Goal: Task Accomplishment & Management: Use online tool/utility

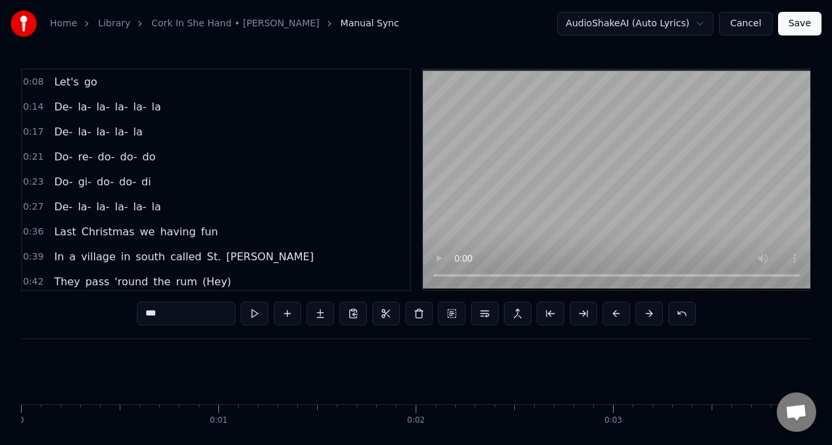
scroll to position [0, 50763]
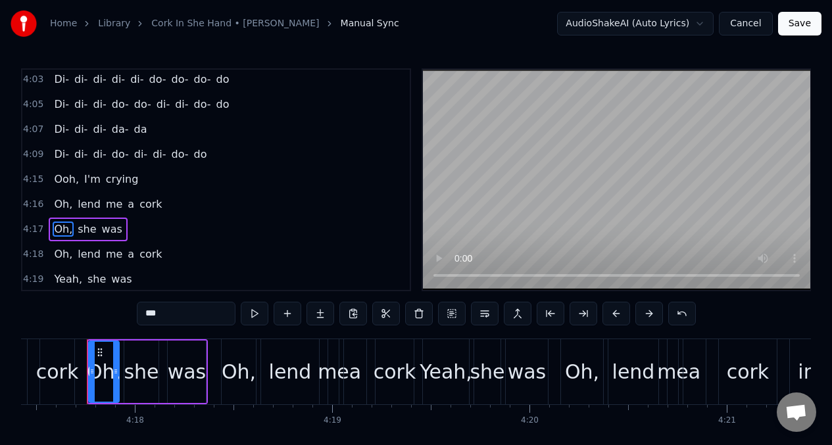
click at [59, 154] on span "Di-" at bounding box center [62, 154] width 18 height 15
type input "***"
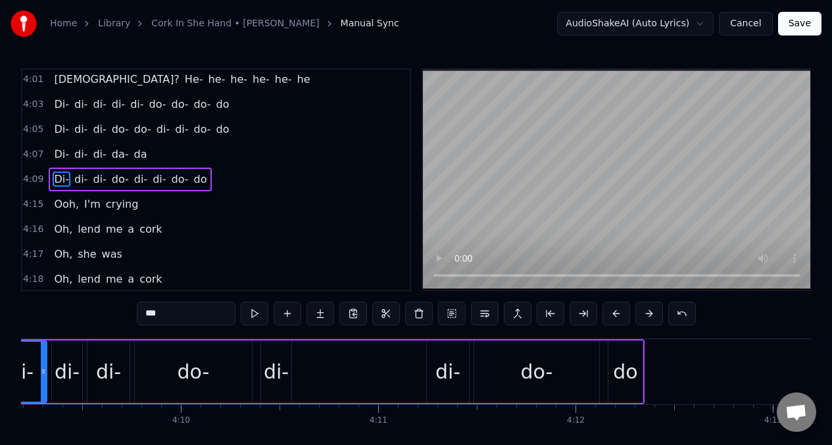
scroll to position [0, 49044]
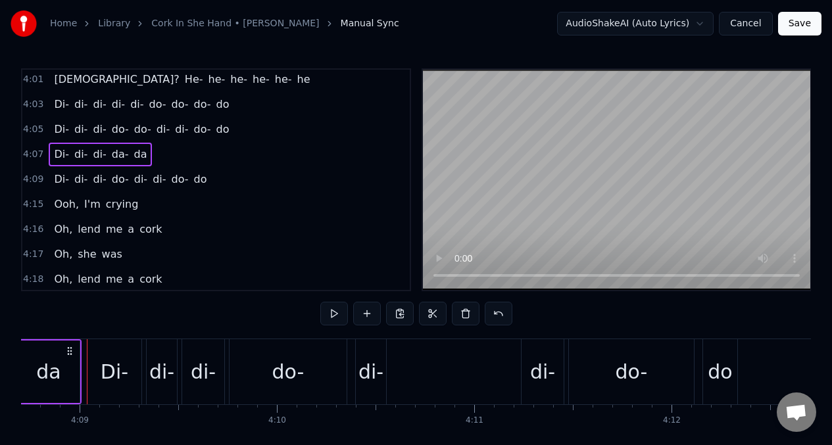
scroll to position [0, 49038]
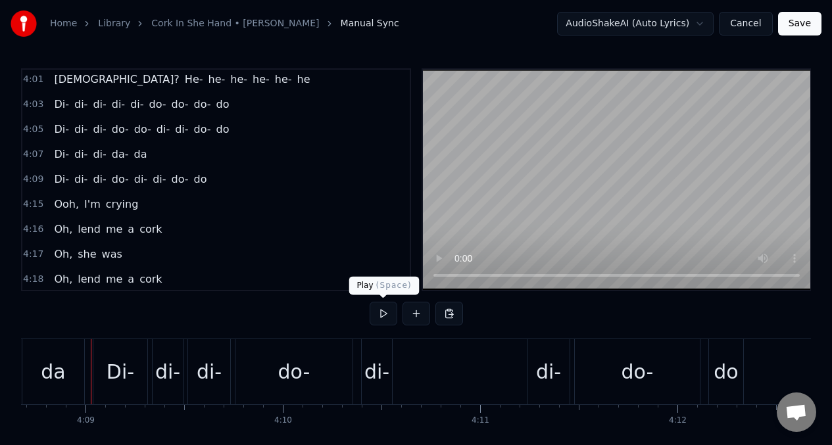
click at [382, 317] on button at bounding box center [383, 314] width 28 height 24
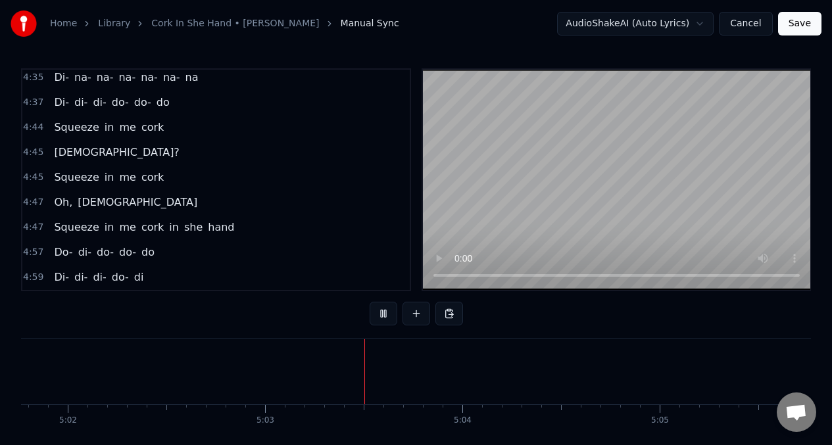
scroll to position [0, 59619]
click at [57, 122] on span "Squeeze" at bounding box center [76, 127] width 47 height 15
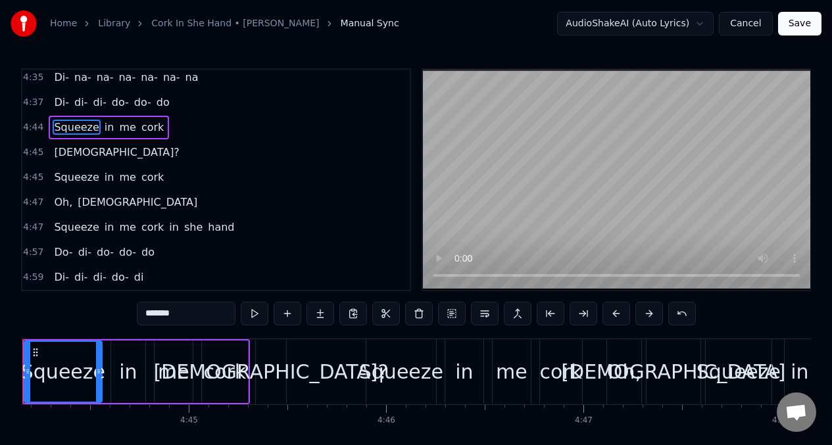
scroll to position [0, 55969]
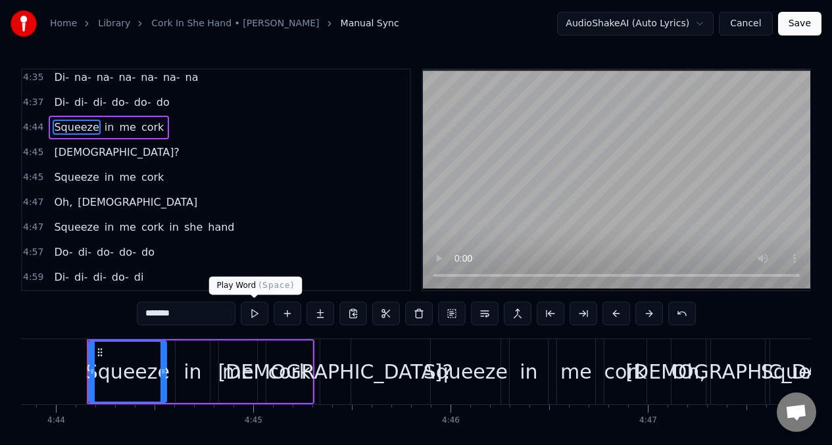
click at [252, 316] on button at bounding box center [255, 314] width 28 height 24
click at [254, 313] on button at bounding box center [255, 314] width 28 height 24
click at [53, 101] on span "Di-" at bounding box center [62, 102] width 18 height 15
type input "***"
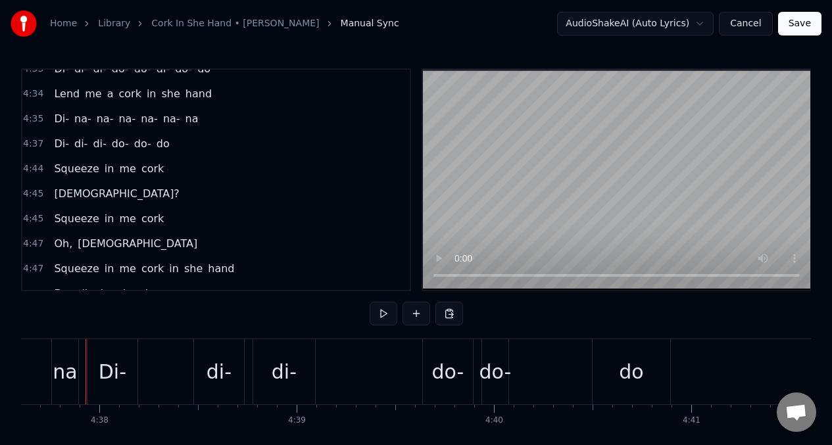
scroll to position [0, 54741]
click at [381, 314] on button at bounding box center [383, 314] width 28 height 24
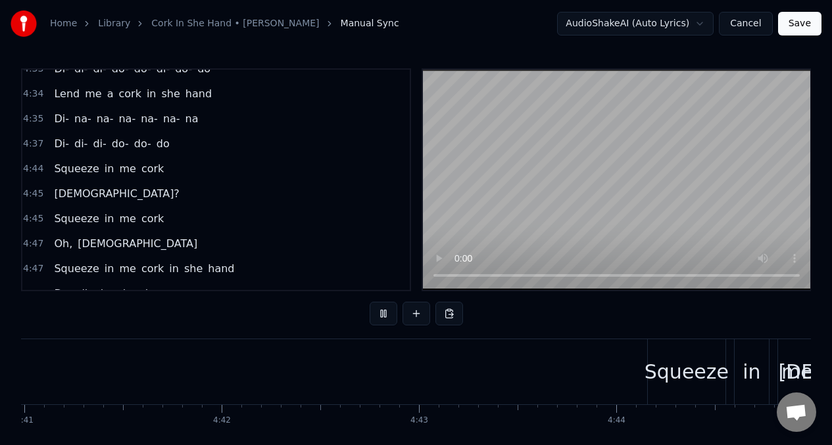
scroll to position [0, 56150]
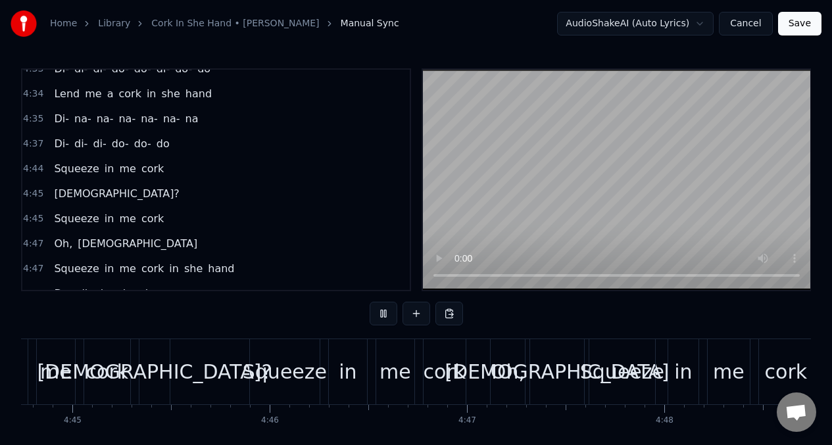
click at [66, 168] on span "Squeeze" at bounding box center [76, 168] width 47 height 15
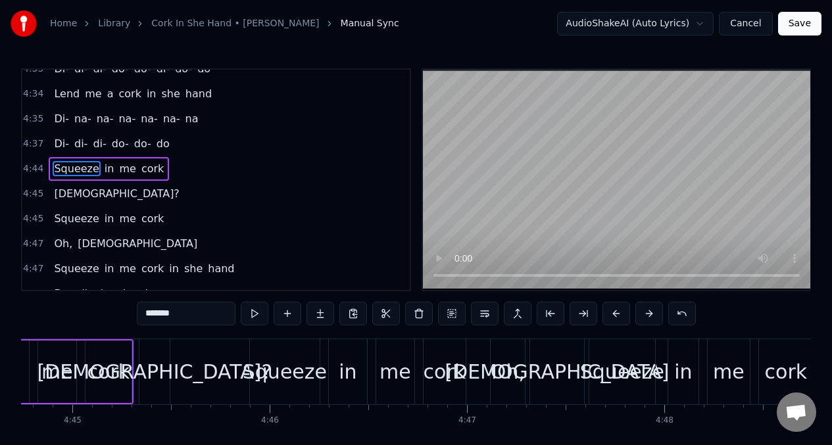
scroll to position [0, 55969]
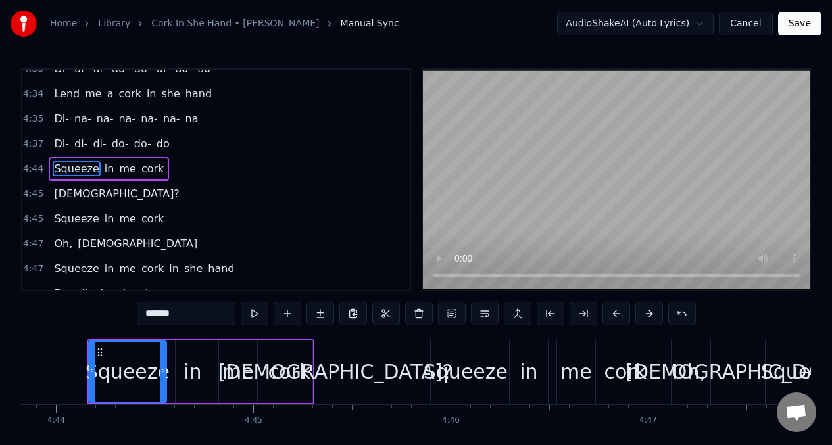
click at [197, 314] on input "*******" at bounding box center [186, 314] width 99 height 24
type input "*"
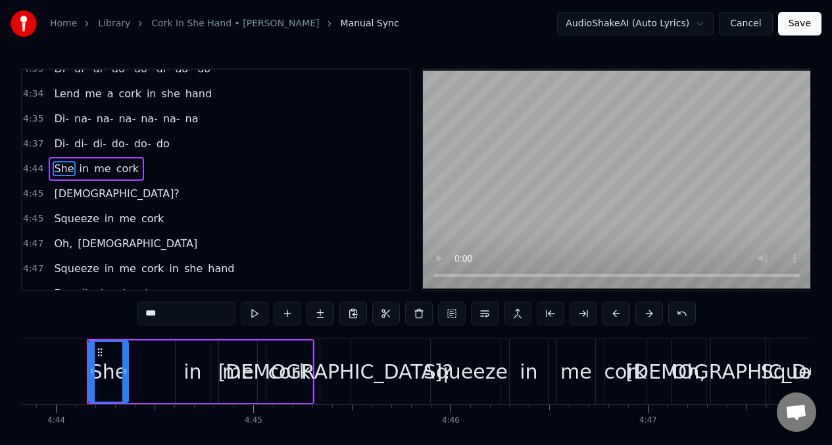
drag, startPoint x: 164, startPoint y: 362, endPoint x: 126, endPoint y: 362, distance: 38.1
click at [126, 362] on div at bounding box center [124, 372] width 5 height 60
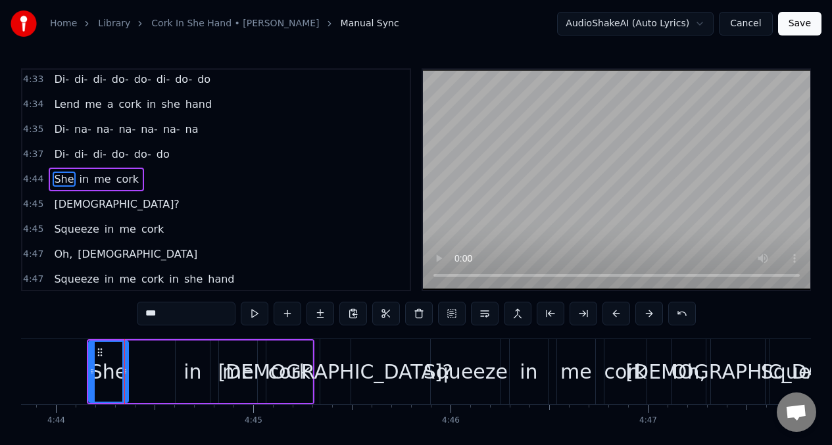
type input "***"
click at [290, 312] on button at bounding box center [287, 314] width 28 height 24
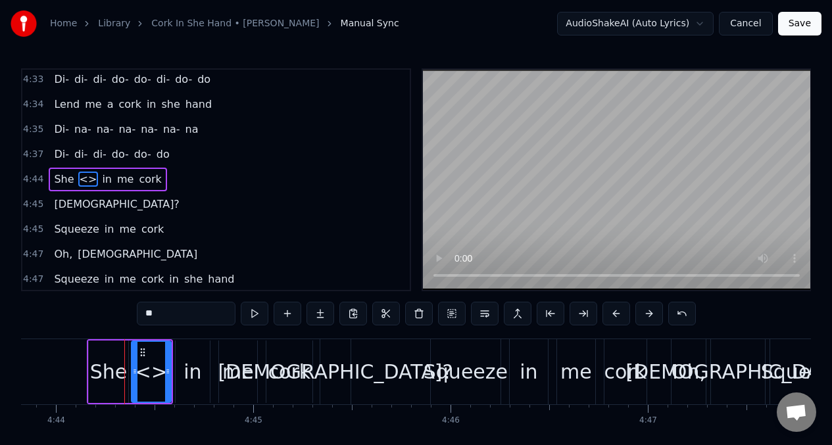
click at [195, 373] on div "in" at bounding box center [192, 372] width 18 height 30
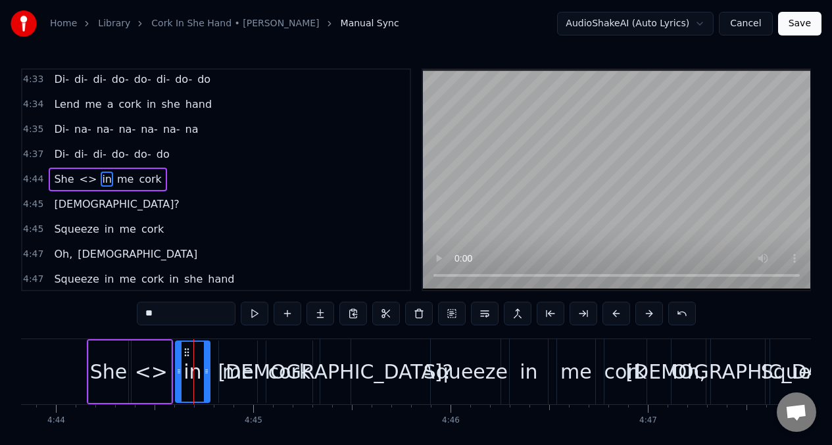
click at [157, 364] on div "<>" at bounding box center [151, 372] width 33 height 30
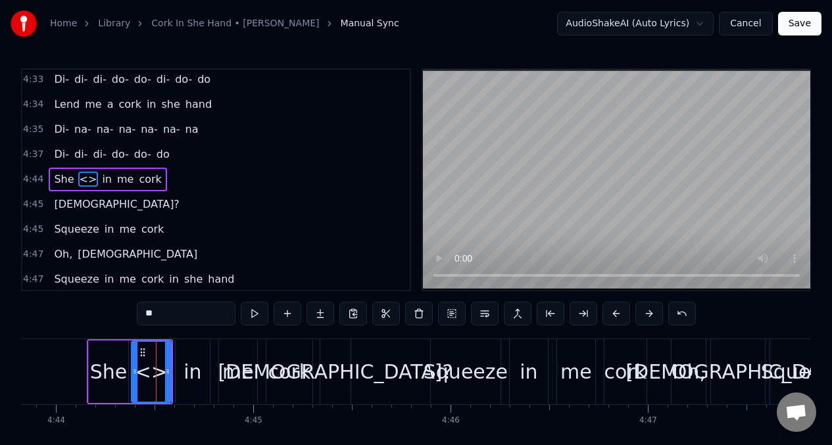
click at [177, 373] on div "in" at bounding box center [193, 371] width 34 height 62
type input "**"
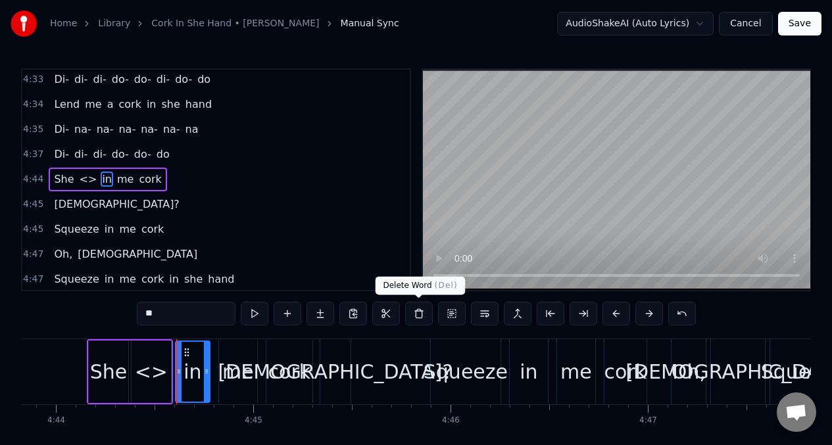
click at [421, 313] on button at bounding box center [419, 314] width 28 height 24
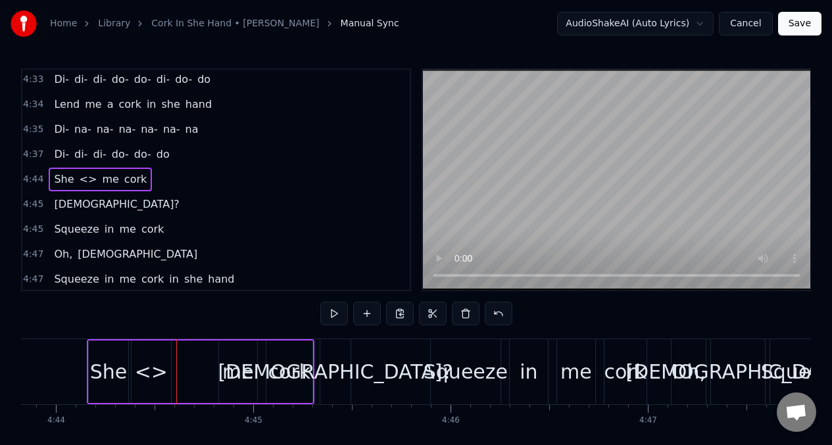
click at [170, 362] on div "<>" at bounding box center [150, 371] width 39 height 62
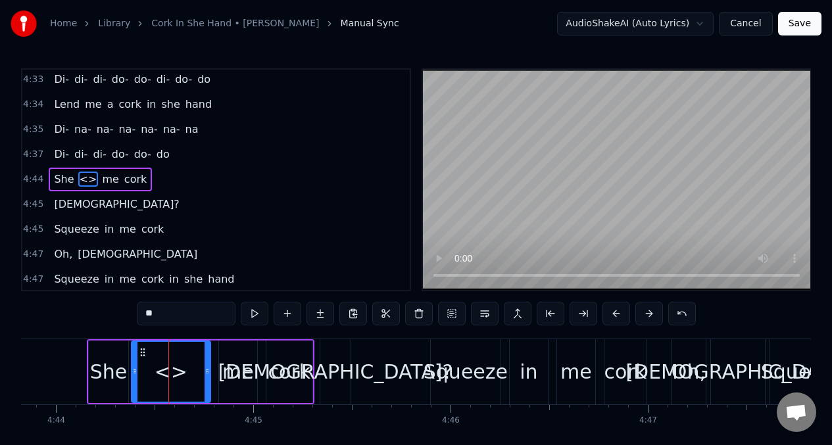
drag, startPoint x: 170, startPoint y: 362, endPoint x: 209, endPoint y: 361, distance: 39.5
click at [209, 361] on div at bounding box center [206, 372] width 5 height 60
click at [168, 318] on input "**" at bounding box center [186, 314] width 99 height 24
type input "*"
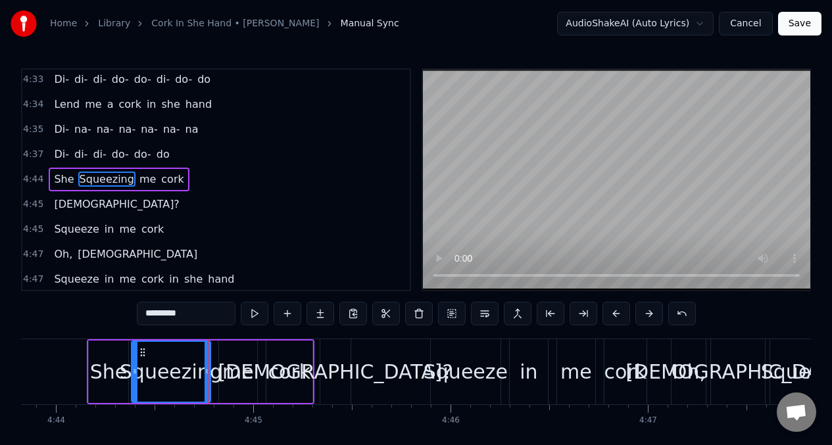
click at [63, 183] on span "She" at bounding box center [64, 179] width 22 height 15
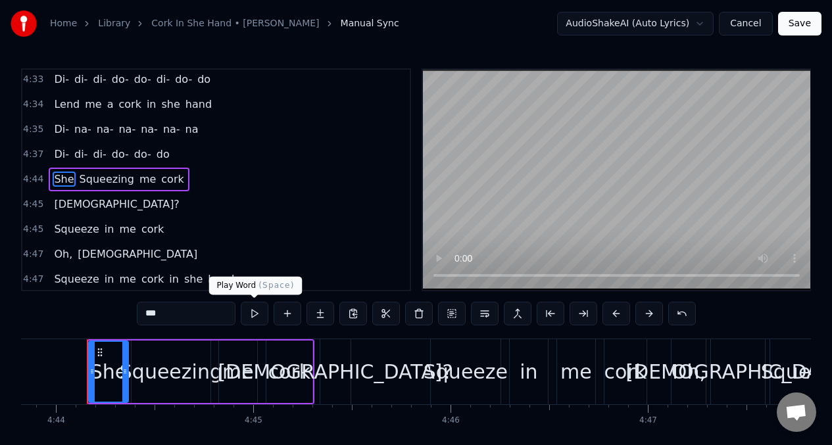
click at [254, 313] on button at bounding box center [255, 314] width 28 height 24
click at [156, 362] on div "Squeezing" at bounding box center [171, 372] width 103 height 30
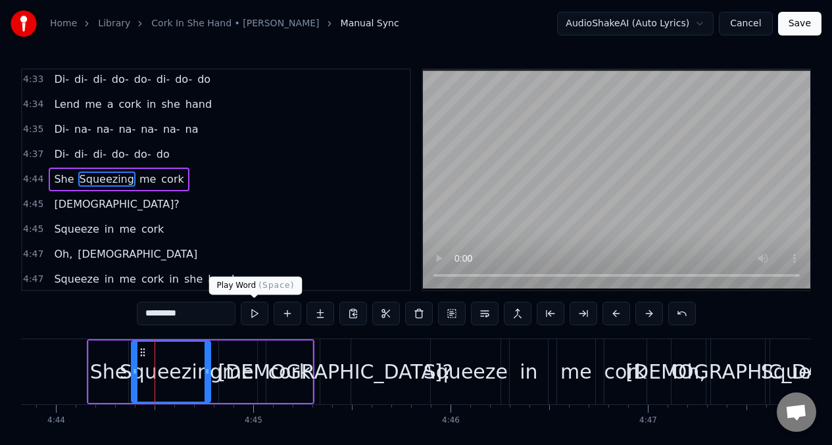
click at [254, 321] on button at bounding box center [255, 314] width 28 height 24
click at [140, 181] on span "me" at bounding box center [147, 179] width 19 height 15
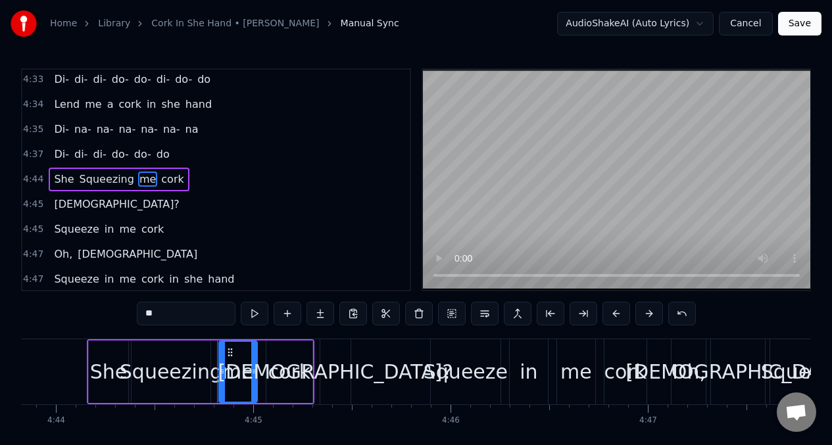
click at [163, 324] on input "**" at bounding box center [186, 314] width 99 height 24
type input "*"
click at [443, 365] on div "Squeeze" at bounding box center [465, 372] width 84 height 30
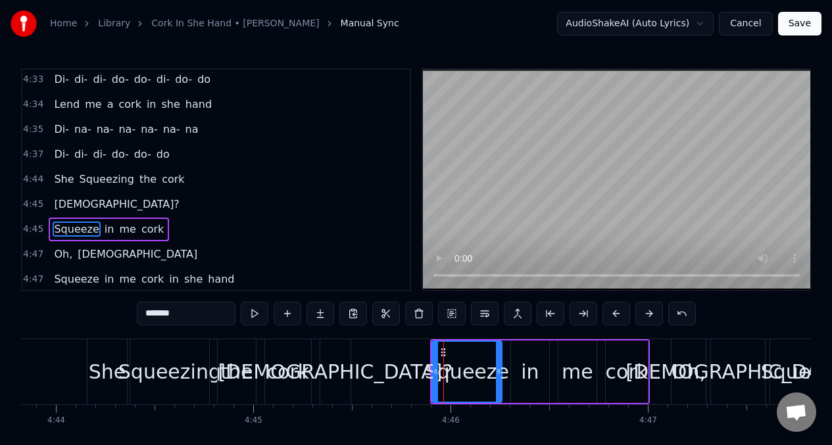
scroll to position [2401, 0]
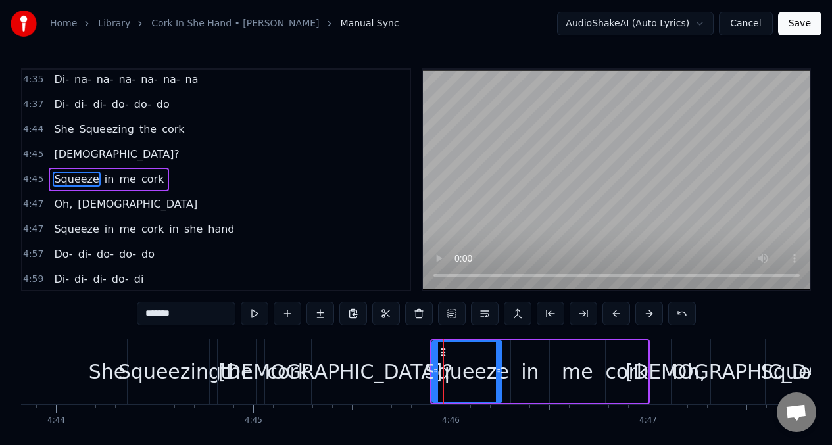
click at [189, 317] on input "*******" at bounding box center [186, 314] width 99 height 24
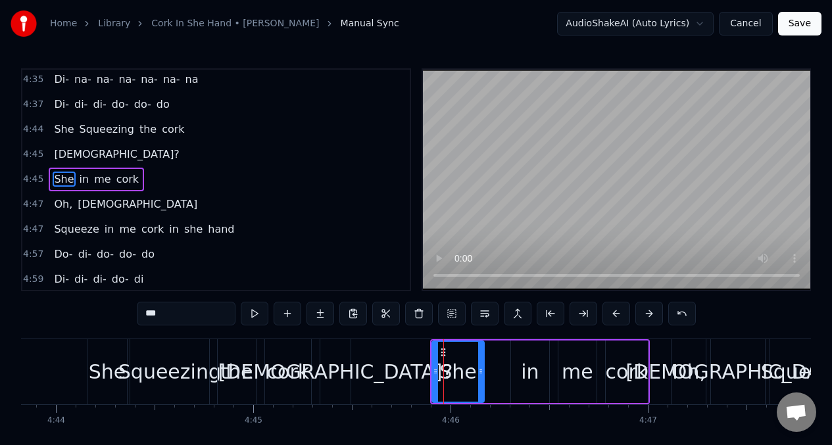
click at [482, 359] on div at bounding box center [480, 372] width 5 height 60
click at [533, 369] on div "in" at bounding box center [530, 372] width 18 height 30
type input "**"
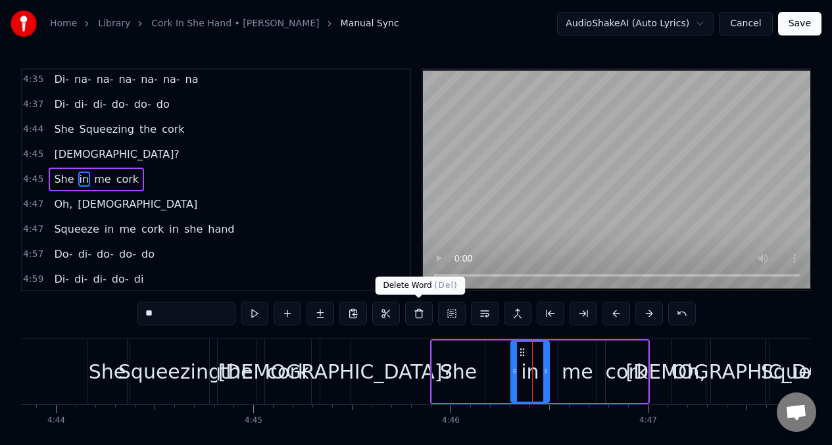
click at [415, 309] on button at bounding box center [419, 314] width 28 height 24
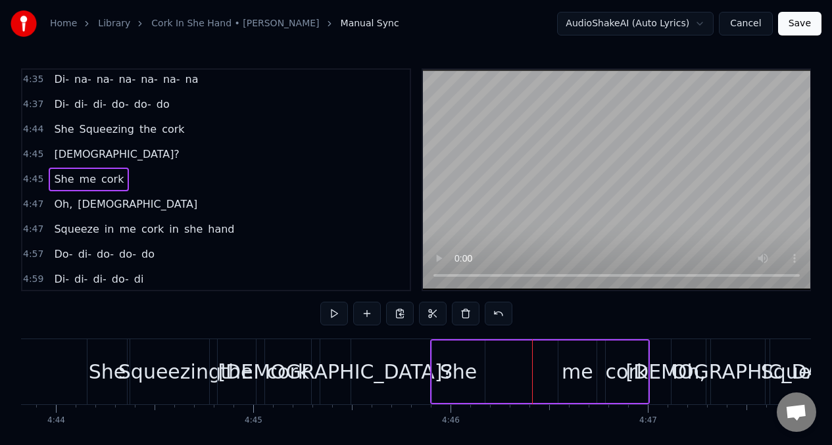
click at [446, 365] on div "She" at bounding box center [458, 372] width 37 height 30
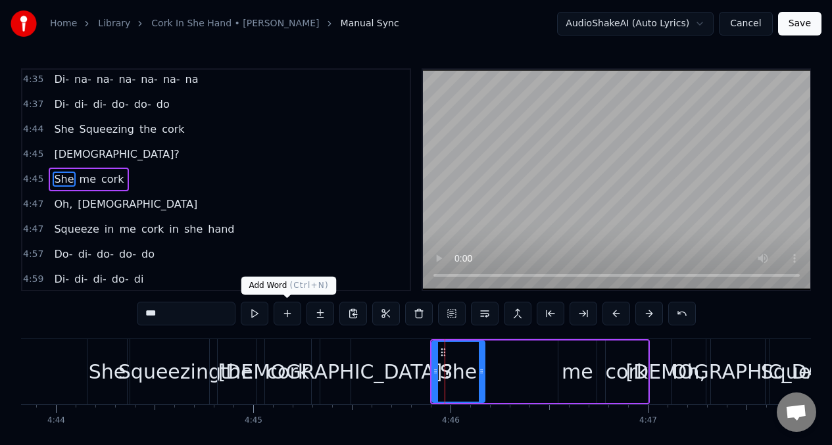
click at [286, 315] on button at bounding box center [287, 314] width 28 height 24
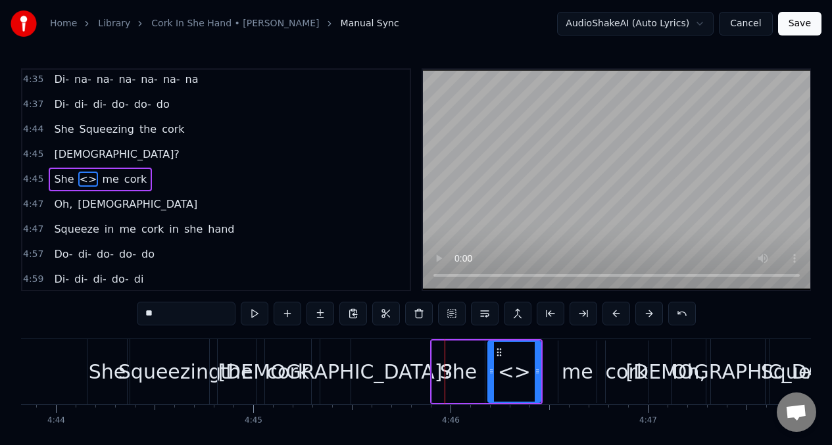
click at [156, 315] on input "**" at bounding box center [186, 314] width 99 height 24
type input "*"
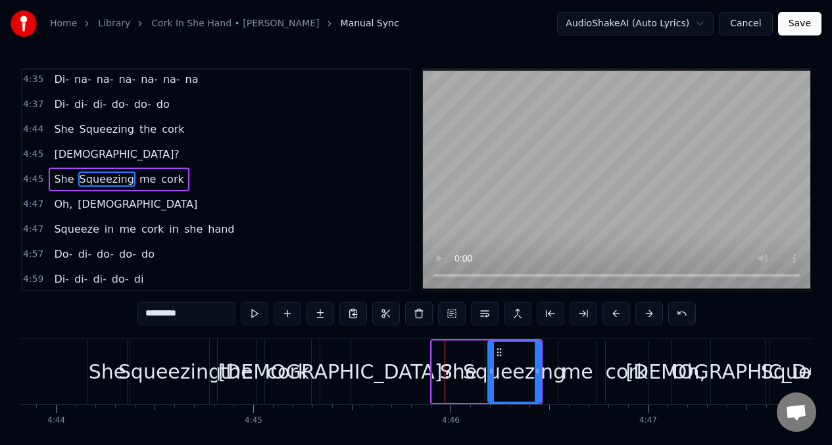
click at [580, 385] on div "me" at bounding box center [577, 372] width 32 height 30
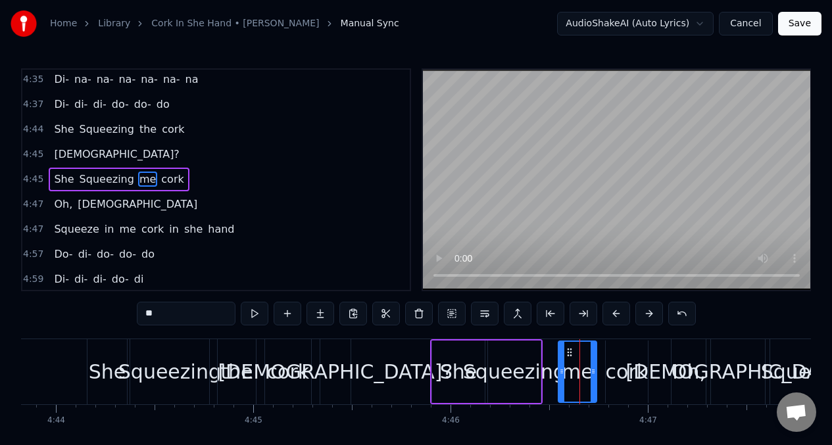
click at [171, 316] on input "**" at bounding box center [186, 314] width 99 height 24
type input "*"
click at [119, 237] on span "me" at bounding box center [127, 229] width 19 height 15
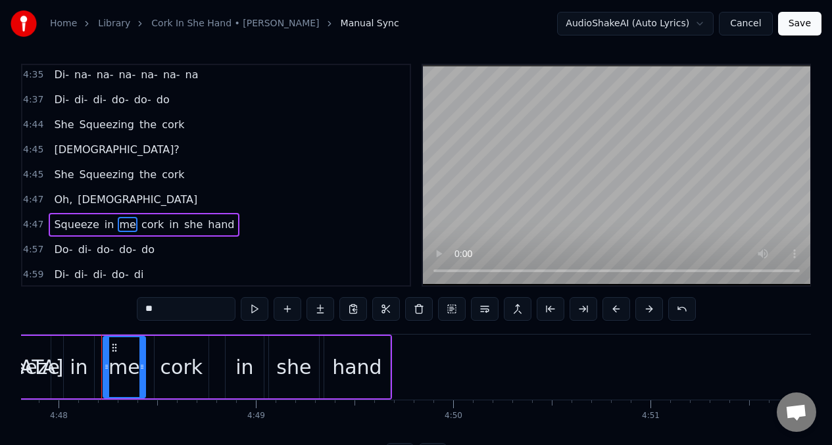
scroll to position [0, 56770]
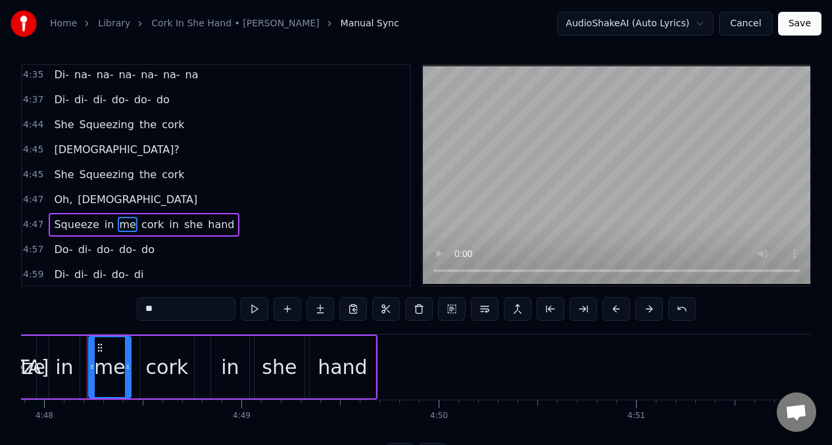
click at [169, 308] on input "**" at bounding box center [186, 309] width 99 height 24
type input "*"
click at [103, 228] on span "in" at bounding box center [109, 224] width 12 height 15
type input "**"
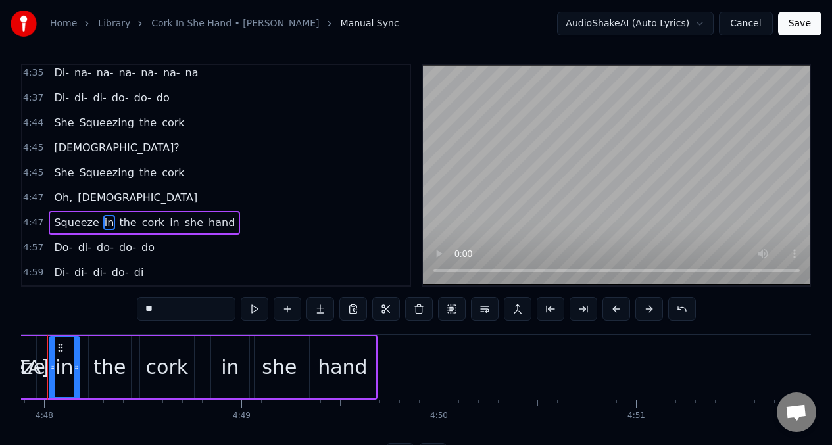
scroll to position [0, 56730]
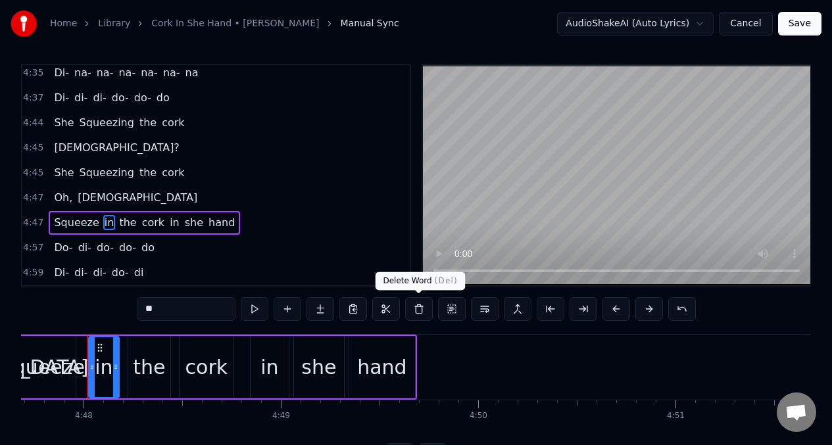
click at [418, 314] on button at bounding box center [419, 309] width 28 height 24
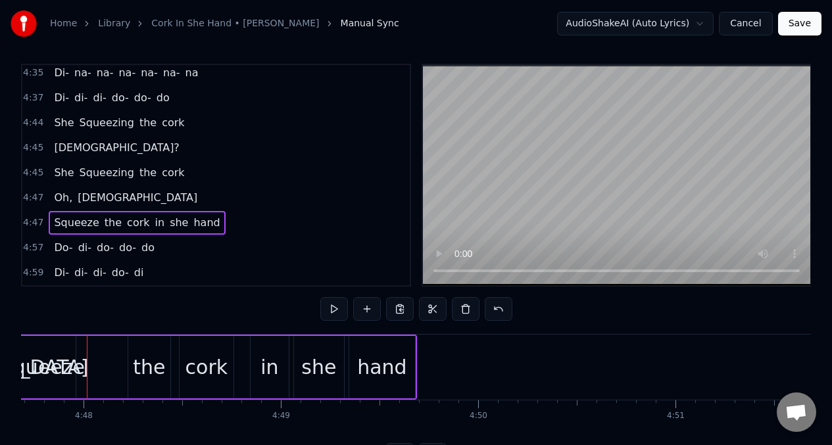
click at [82, 218] on span "Squeeze" at bounding box center [76, 222] width 47 height 15
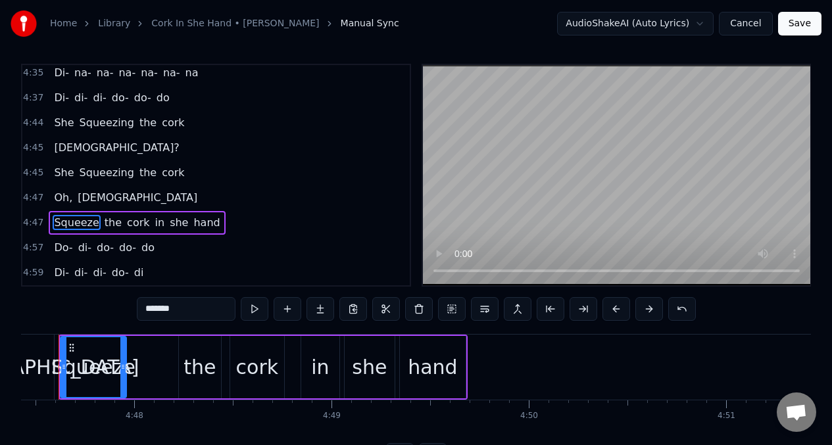
scroll to position [0, 56652]
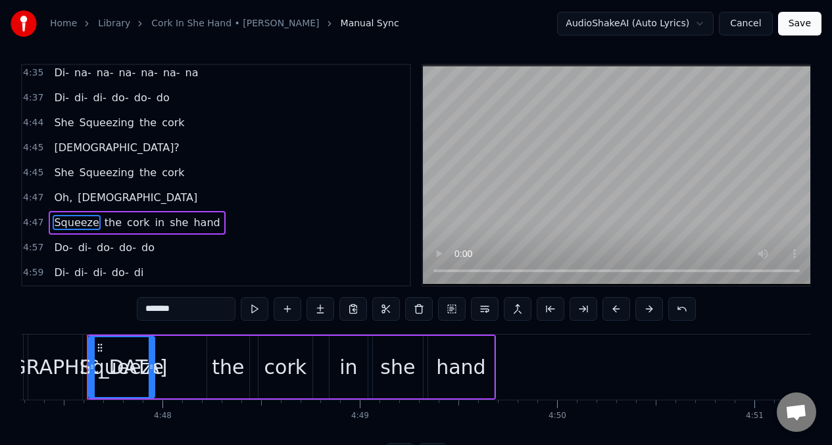
click at [196, 313] on input "*******" at bounding box center [186, 309] width 99 height 24
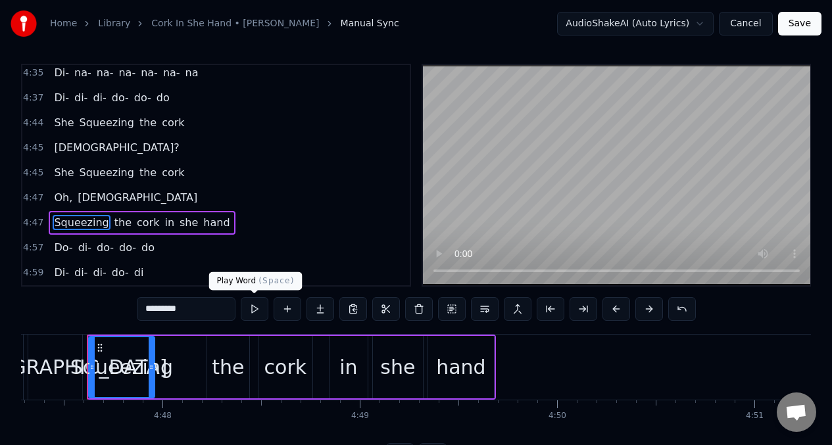
click at [251, 312] on button at bounding box center [255, 309] width 28 height 24
click at [68, 177] on span "She" at bounding box center [64, 172] width 22 height 15
type input "***"
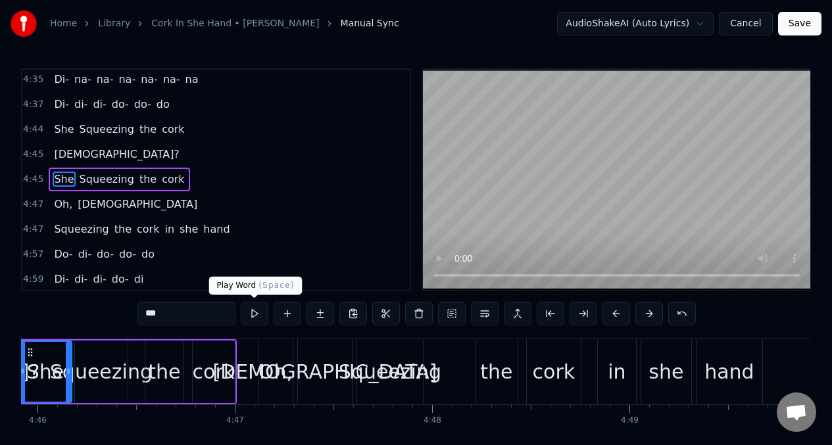
scroll to position [0, 56312]
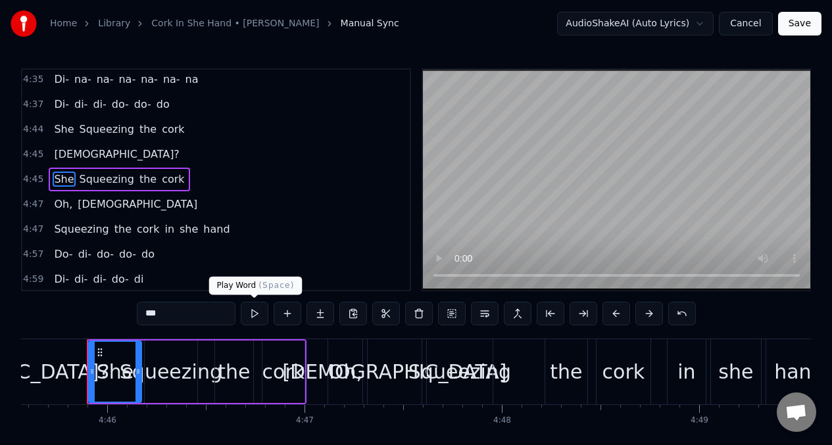
click at [255, 317] on button at bounding box center [255, 314] width 28 height 24
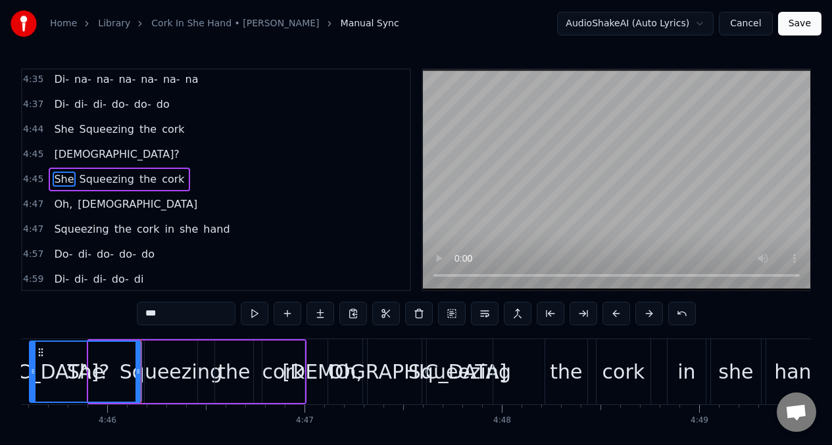
drag, startPoint x: 91, startPoint y: 357, endPoint x: 114, endPoint y: 346, distance: 25.3
click at [32, 358] on div at bounding box center [32, 372] width 5 height 60
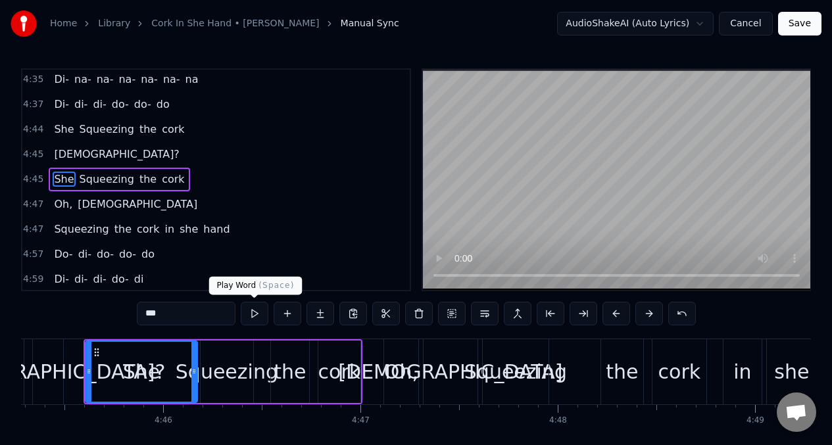
click at [256, 314] on button at bounding box center [255, 314] width 28 height 24
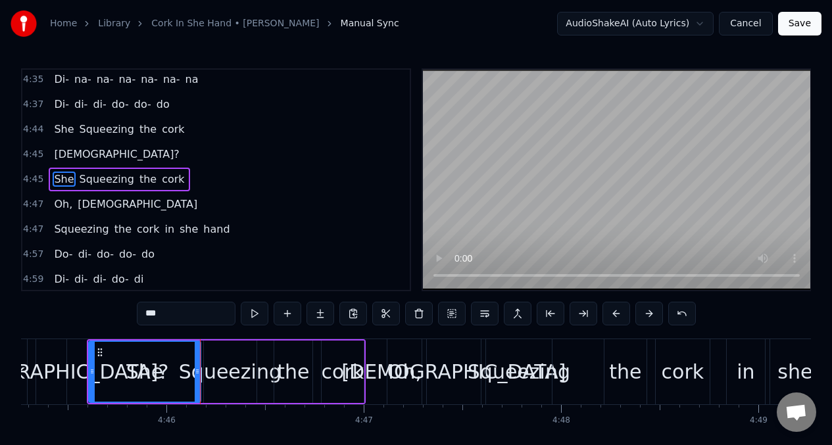
click at [254, 314] on button at bounding box center [255, 314] width 28 height 24
click at [250, 313] on button at bounding box center [255, 314] width 28 height 24
drag, startPoint x: 91, startPoint y: 365, endPoint x: 124, endPoint y: 367, distance: 32.9
click at [124, 367] on div at bounding box center [124, 372] width 5 height 60
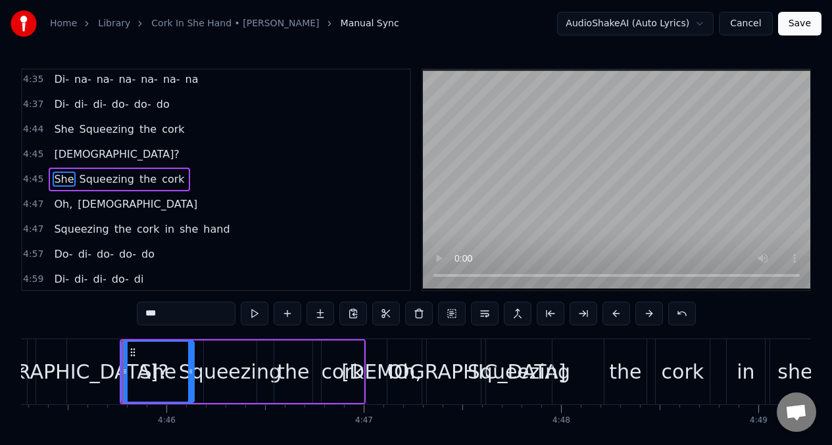
click at [193, 358] on div at bounding box center [190, 372] width 5 height 60
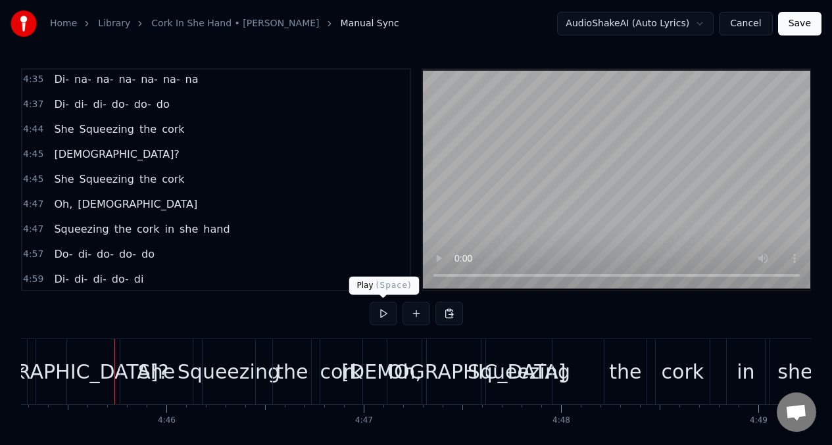
click at [379, 312] on button at bounding box center [383, 314] width 28 height 24
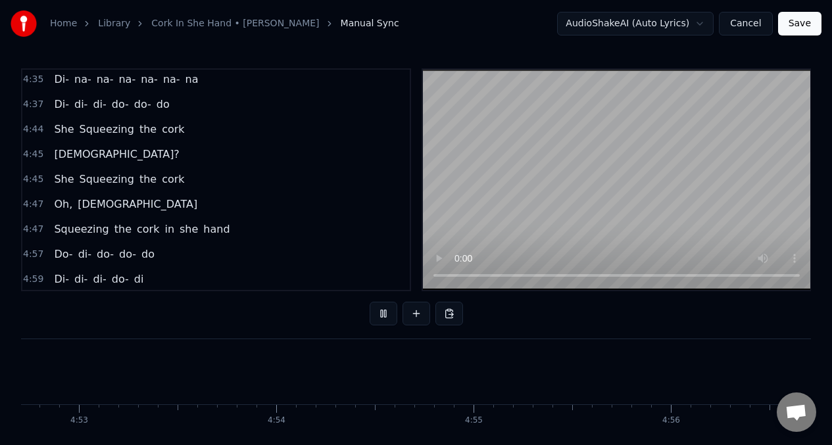
scroll to position [0, 58426]
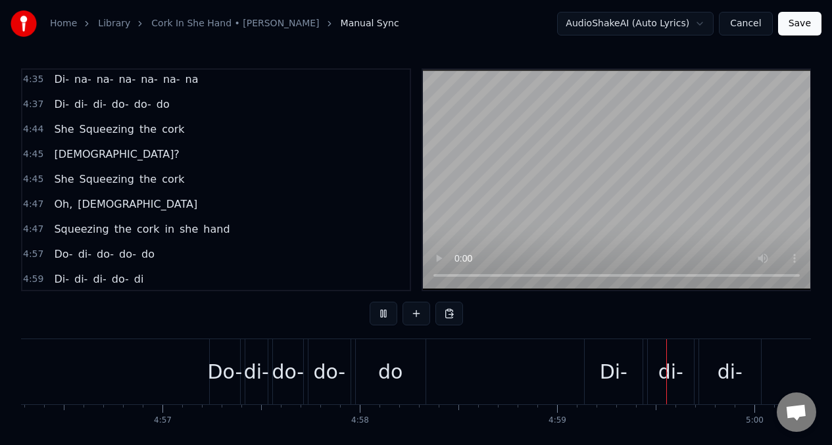
click at [61, 120] on div "She Squeezing the cork" at bounding box center [119, 130] width 141 height 24
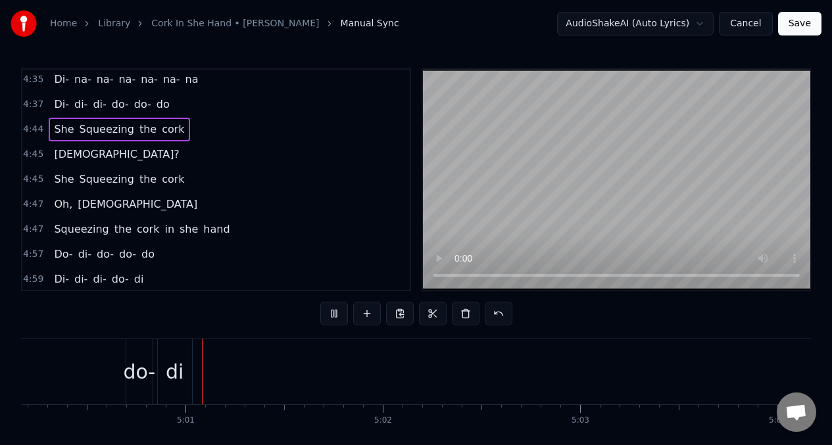
click at [61, 127] on span "She" at bounding box center [64, 129] width 22 height 15
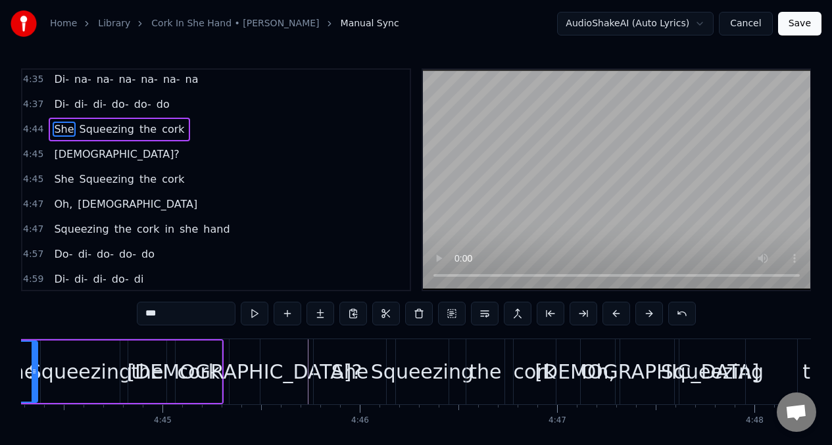
scroll to position [0, 55969]
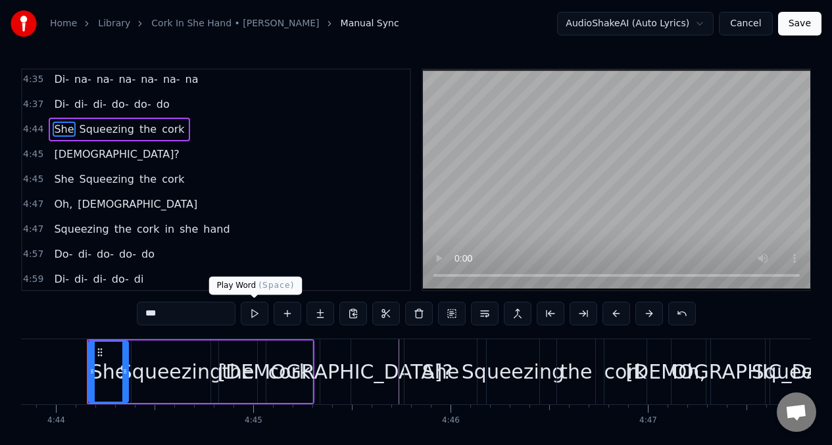
click at [253, 316] on button at bounding box center [255, 314] width 28 height 24
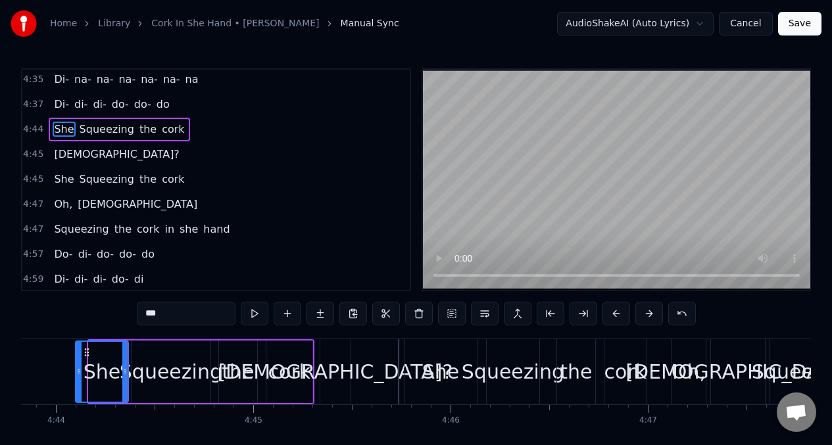
drag, startPoint x: 90, startPoint y: 366, endPoint x: 174, endPoint y: 348, distance: 85.5
click at [78, 366] on icon at bounding box center [78, 371] width 5 height 11
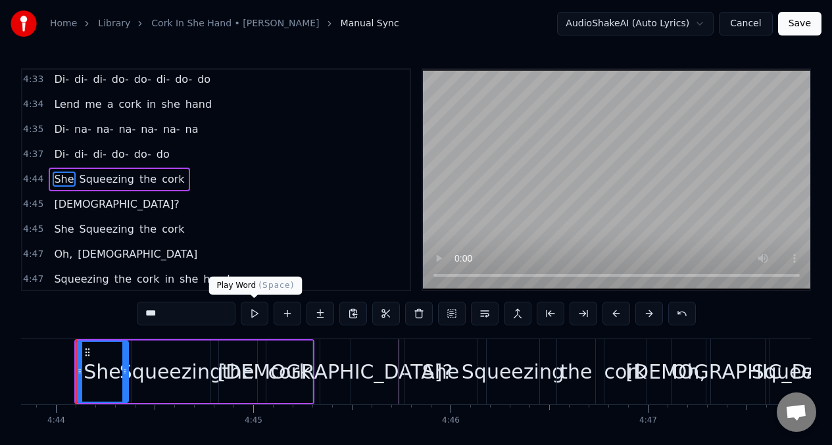
scroll to position [0, 55959]
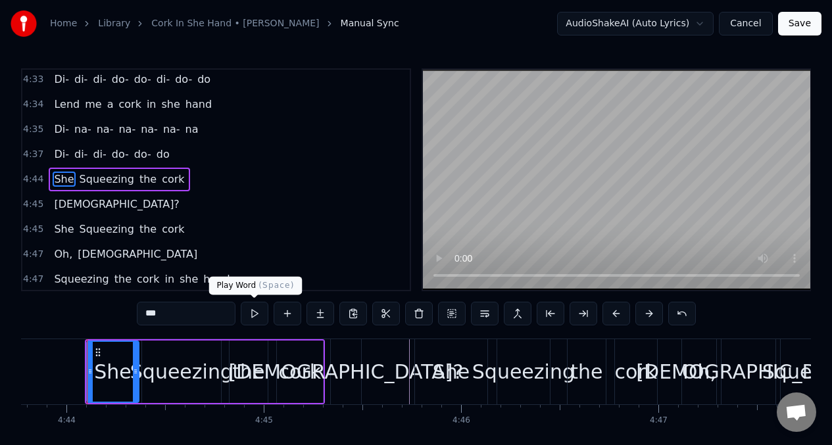
click at [251, 312] on button at bounding box center [255, 314] width 28 height 24
click at [254, 317] on button at bounding box center [255, 314] width 28 height 24
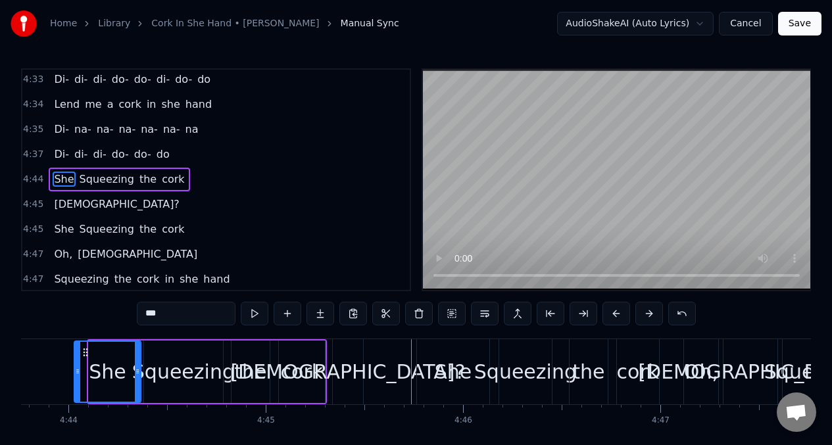
drag, startPoint x: 85, startPoint y: 367, endPoint x: 121, endPoint y: 368, distance: 36.2
click at [76, 367] on icon at bounding box center [77, 371] width 5 height 11
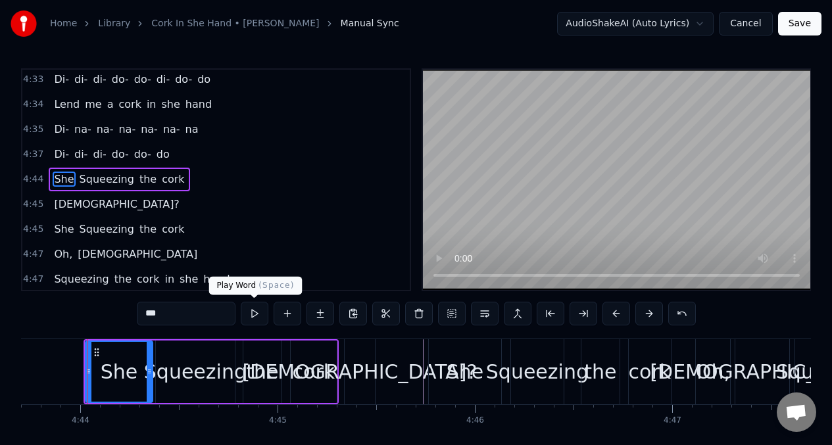
click at [254, 312] on button at bounding box center [255, 314] width 28 height 24
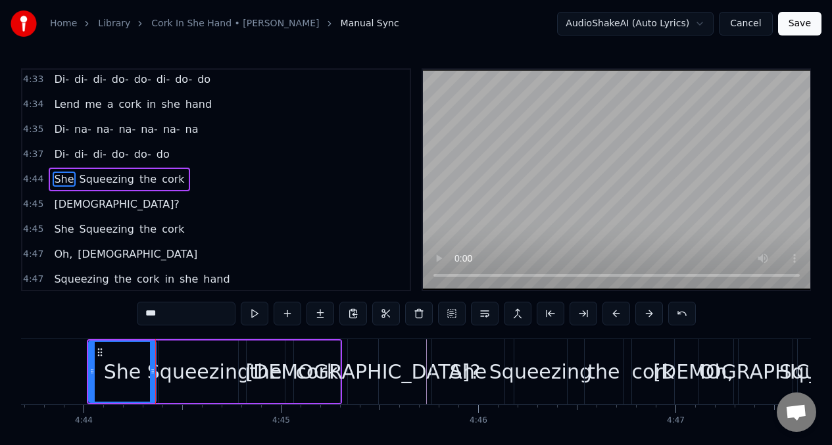
click at [249, 316] on button at bounding box center [255, 314] width 28 height 24
drag, startPoint x: 91, startPoint y: 375, endPoint x: 7, endPoint y: 375, distance: 83.5
click at [7, 375] on div "Home Library Cork In She Hand • [PERSON_NAME] J Manual Sync AudioShakeAI (Auto …" at bounding box center [416, 235] width 832 height 471
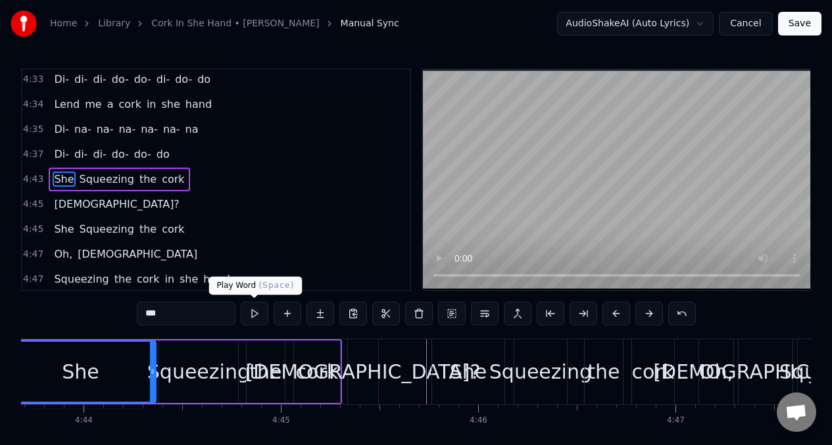
click at [254, 313] on button at bounding box center [255, 314] width 28 height 24
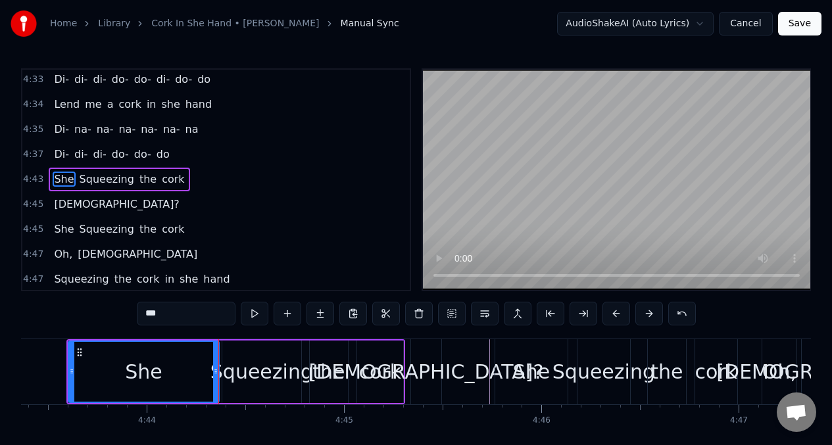
click at [254, 313] on button at bounding box center [255, 314] width 28 height 24
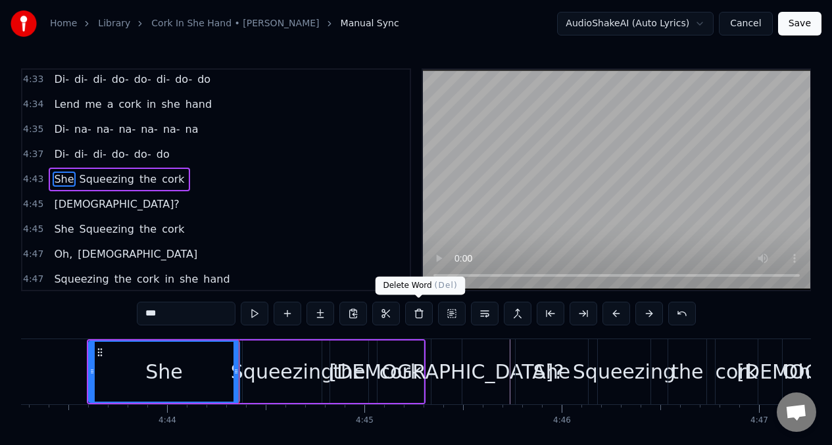
click at [420, 311] on button at bounding box center [419, 314] width 28 height 24
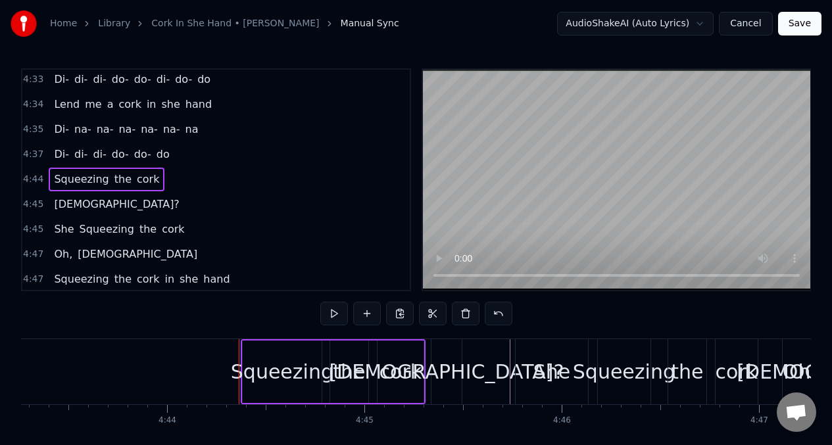
click at [243, 358] on div "Squeezing" at bounding box center [282, 372] width 103 height 30
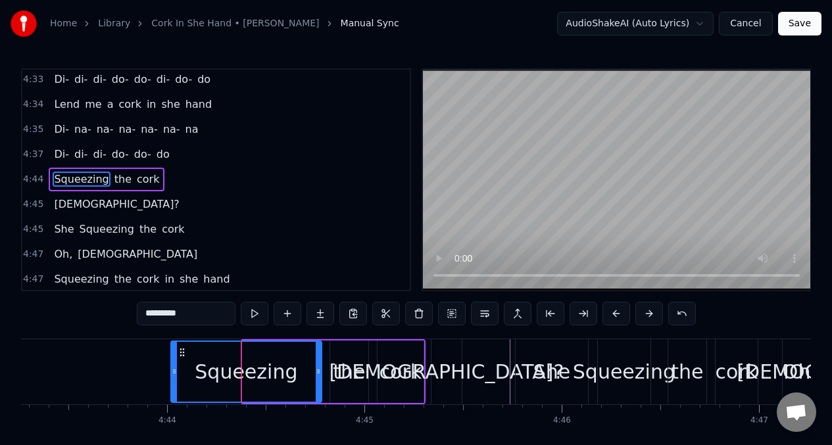
drag, startPoint x: 243, startPoint y: 358, endPoint x: 171, endPoint y: 362, distance: 71.8
click at [172, 362] on div at bounding box center [174, 372] width 5 height 60
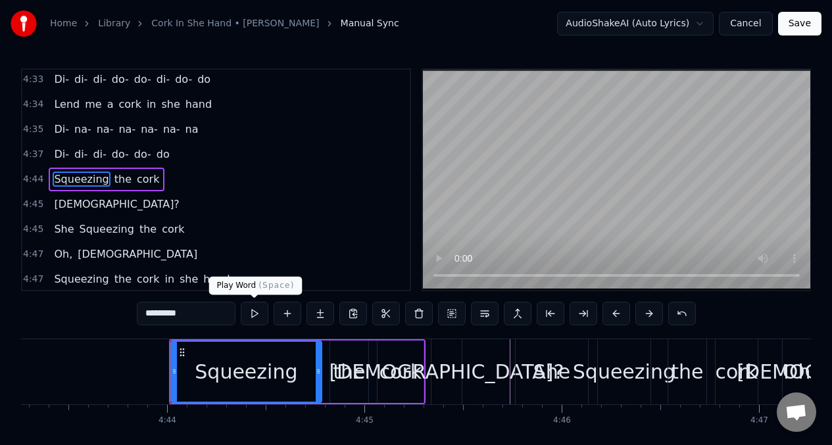
click at [254, 321] on button at bounding box center [255, 314] width 28 height 24
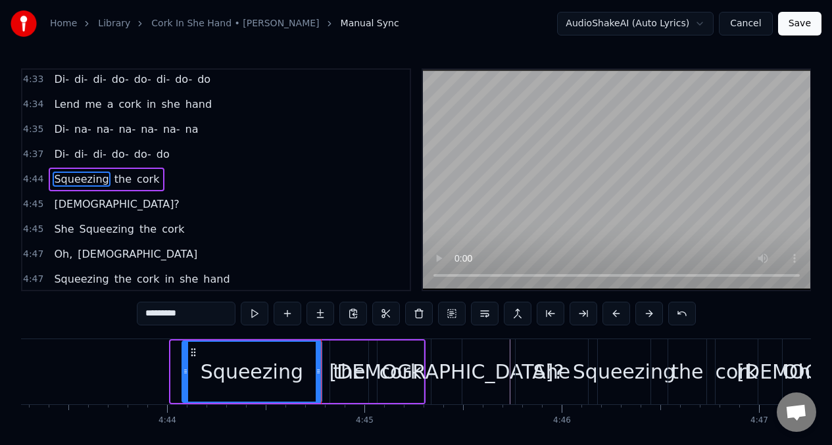
drag, startPoint x: 173, startPoint y: 371, endPoint x: 184, endPoint y: 371, distance: 11.2
click at [184, 371] on icon at bounding box center [185, 371] width 5 height 11
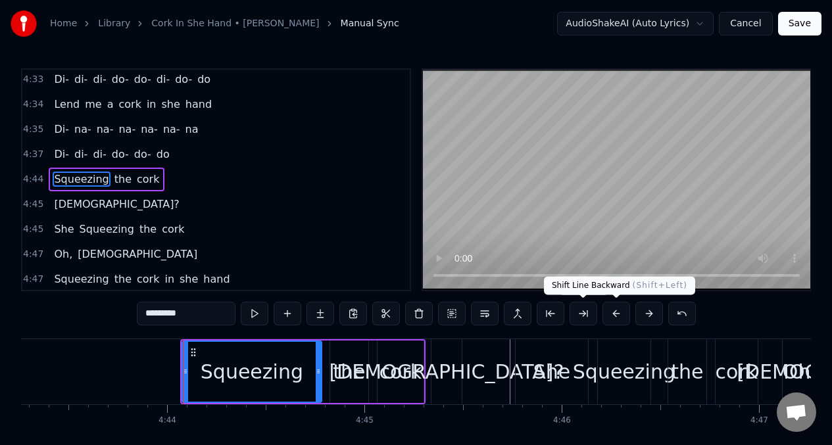
click at [615, 315] on button at bounding box center [616, 314] width 28 height 24
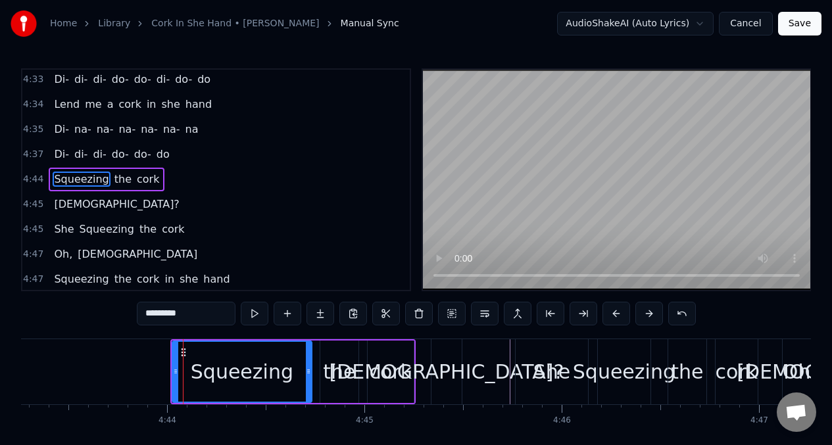
click at [614, 314] on button at bounding box center [616, 314] width 28 height 24
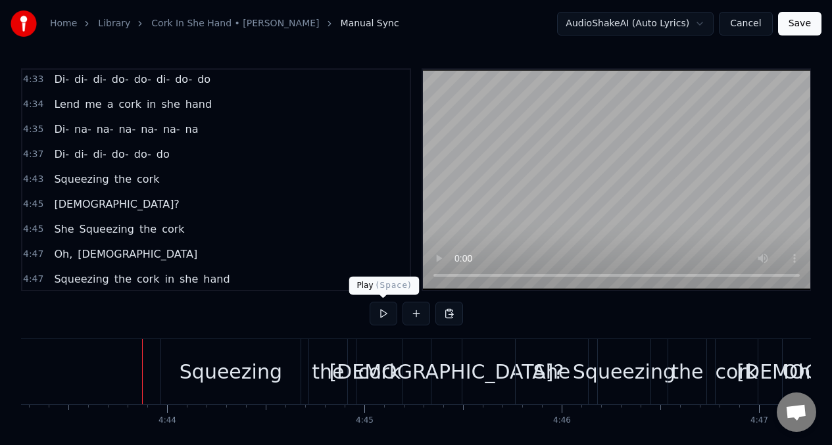
click at [378, 315] on button at bounding box center [383, 314] width 28 height 24
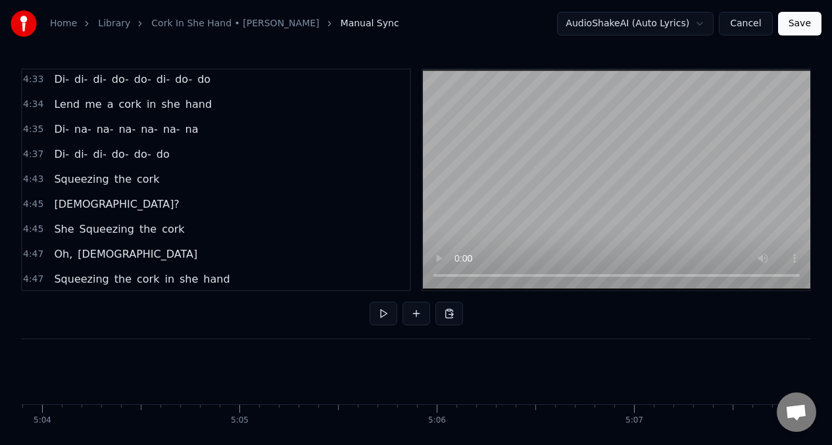
scroll to position [0, 59928]
click at [803, 24] on button "Save" at bounding box center [799, 24] width 43 height 24
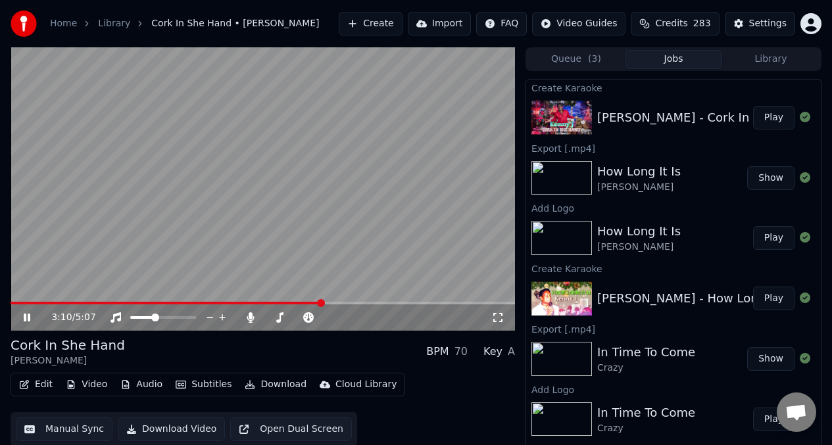
click at [321, 302] on span at bounding box center [166, 303] width 311 height 3
click at [398, 302] on span at bounding box center [230, 303] width 438 height 3
click at [143, 317] on span at bounding box center [137, 317] width 14 height 3
click at [417, 302] on span at bounding box center [214, 303] width 406 height 3
click at [208, 200] on video at bounding box center [263, 188] width 504 height 283
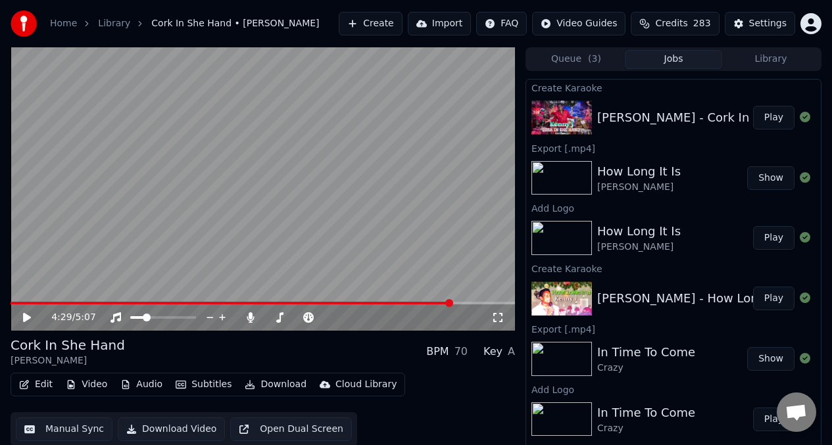
click at [68, 429] on button "Manual Sync" at bounding box center [64, 429] width 97 height 24
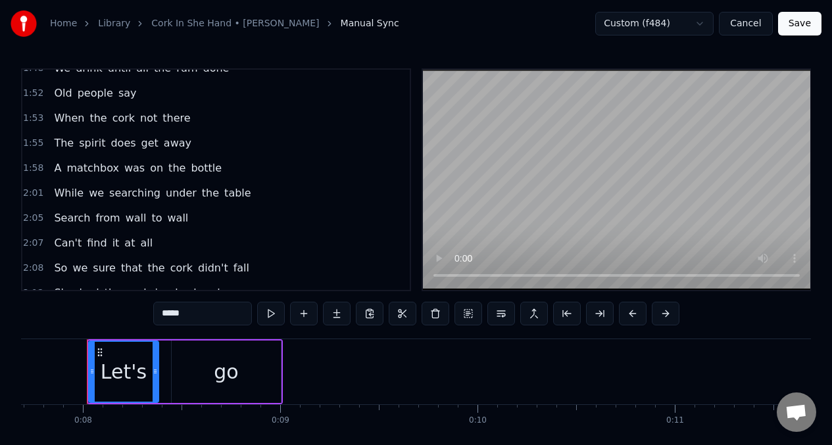
scroll to position [863, 0]
click at [161, 117] on span "there" at bounding box center [176, 117] width 30 height 15
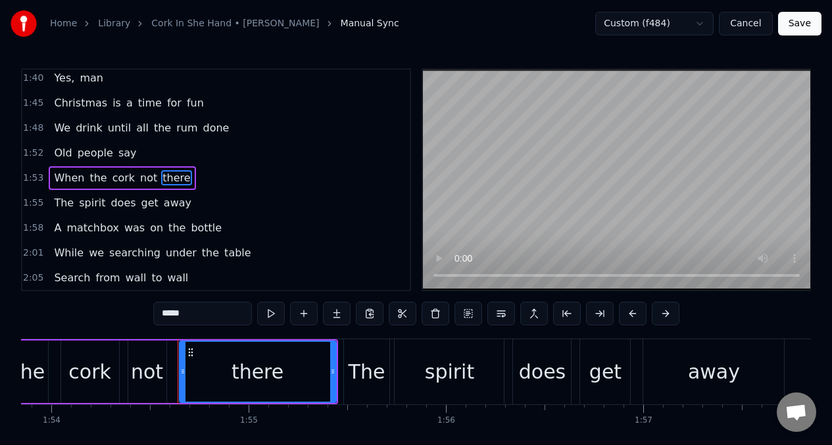
scroll to position [0, 22540]
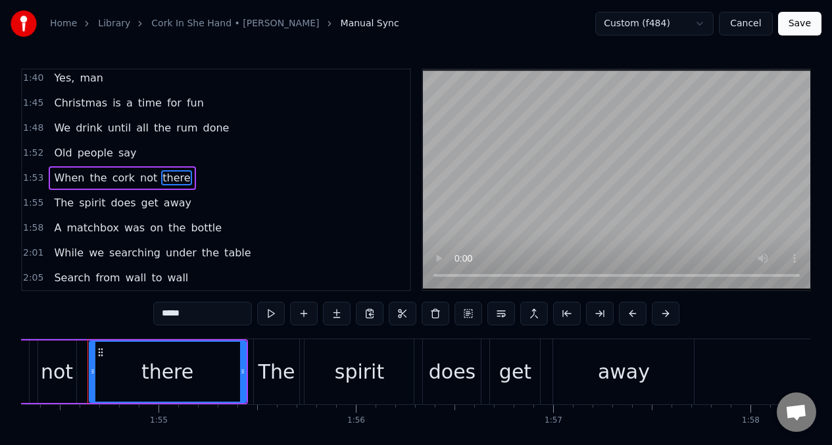
click at [196, 317] on input "*****" at bounding box center [202, 314] width 99 height 24
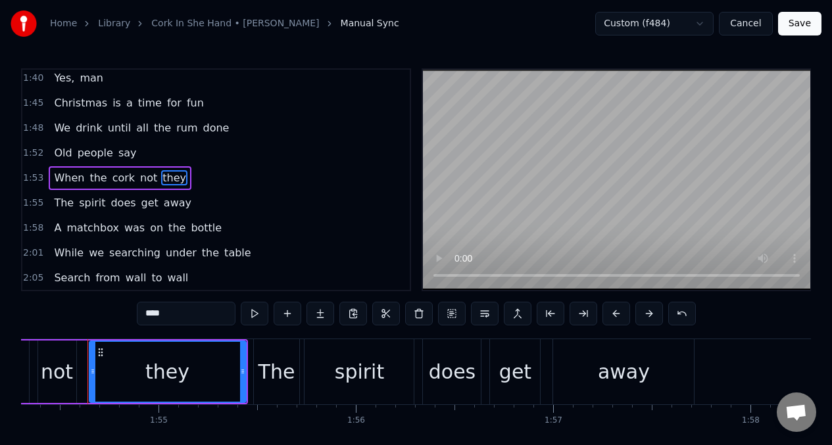
click at [172, 314] on input "****" at bounding box center [186, 314] width 99 height 24
type input "*"
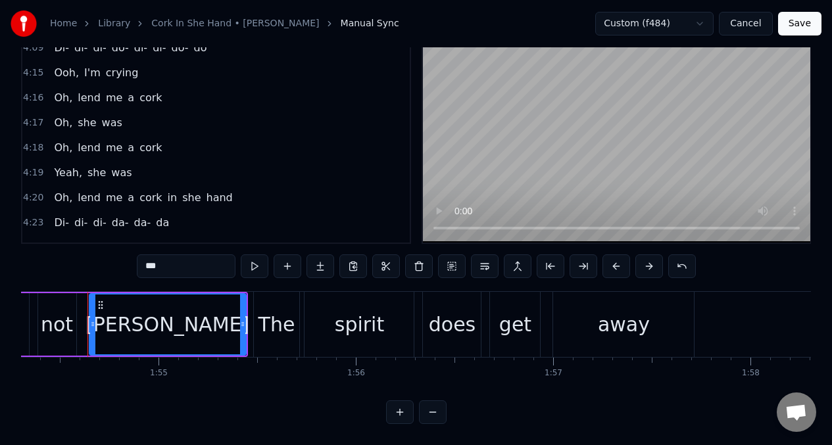
scroll to position [2009, 0]
click at [57, 66] on span "Ooh," at bounding box center [67, 73] width 28 height 15
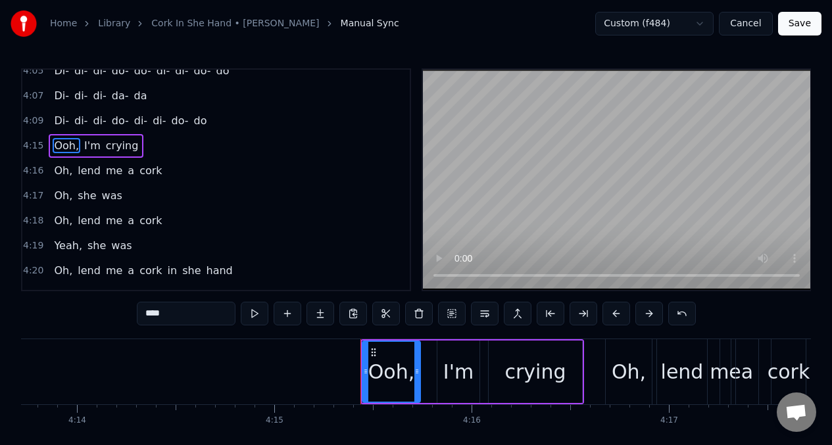
scroll to position [0, 50306]
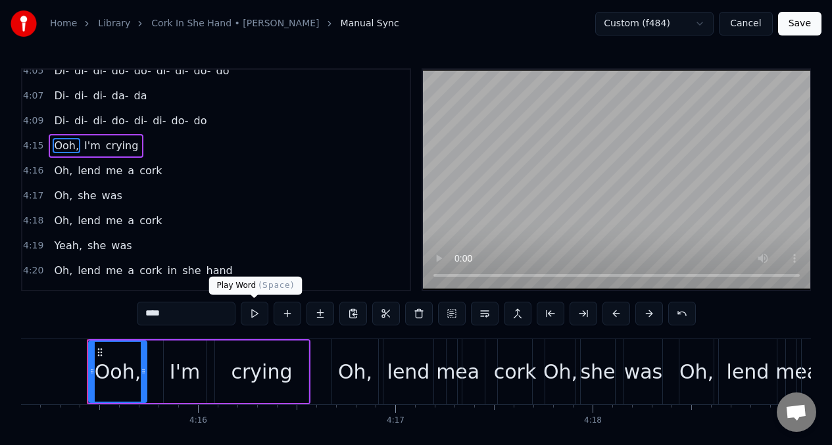
click at [256, 315] on button at bounding box center [255, 314] width 28 height 24
click at [178, 370] on div "I'm" at bounding box center [185, 372] width 30 height 30
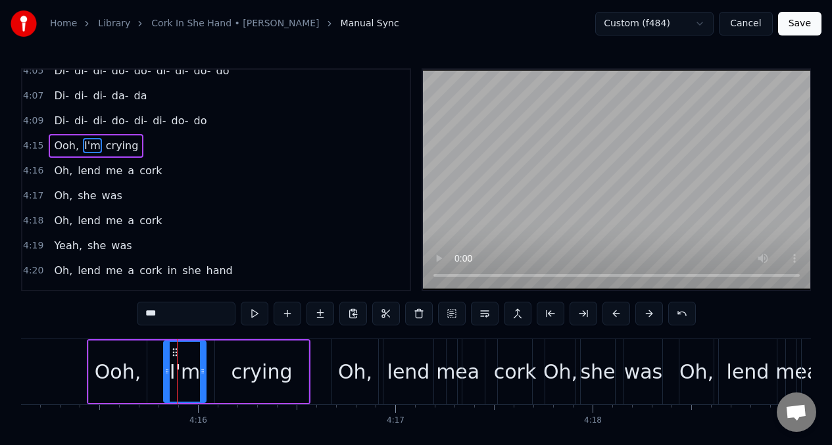
scroll to position [1951, 0]
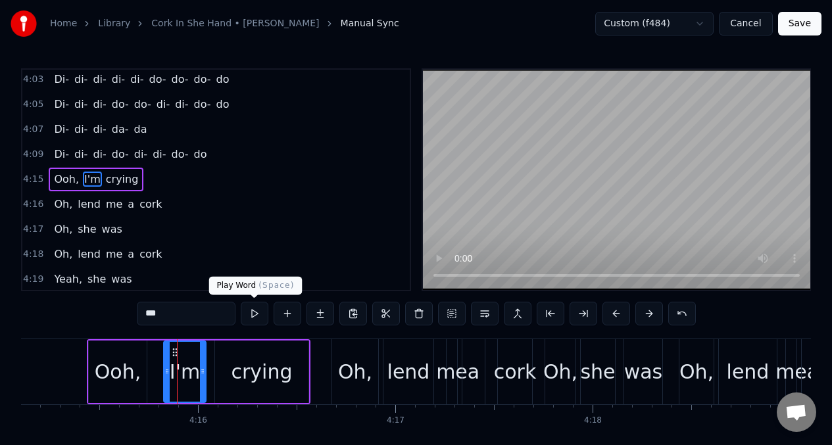
click at [254, 311] on button at bounding box center [255, 314] width 28 height 24
click at [255, 372] on div "crying" at bounding box center [261, 372] width 61 height 30
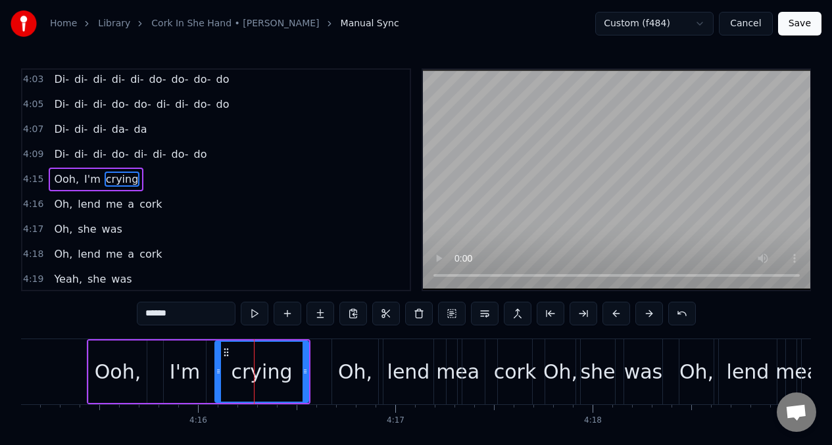
click at [252, 317] on button at bounding box center [255, 314] width 28 height 24
drag, startPoint x: 352, startPoint y: 361, endPoint x: 333, endPoint y: 348, distance: 22.8
click at [351, 362] on div "Oh," at bounding box center [355, 372] width 34 height 30
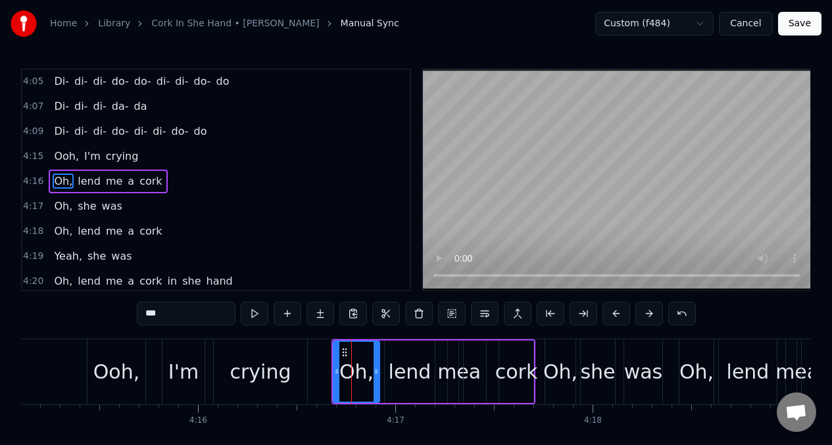
scroll to position [1976, 0]
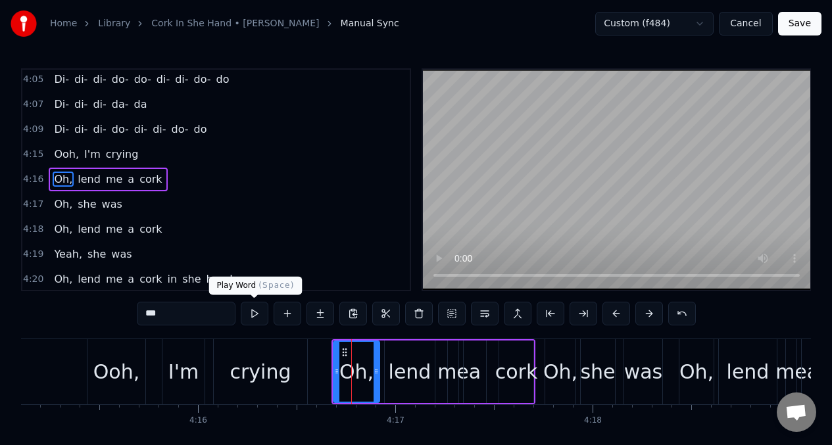
click at [256, 317] on button at bounding box center [255, 314] width 28 height 24
click at [179, 316] on input "***" at bounding box center [186, 314] width 99 height 24
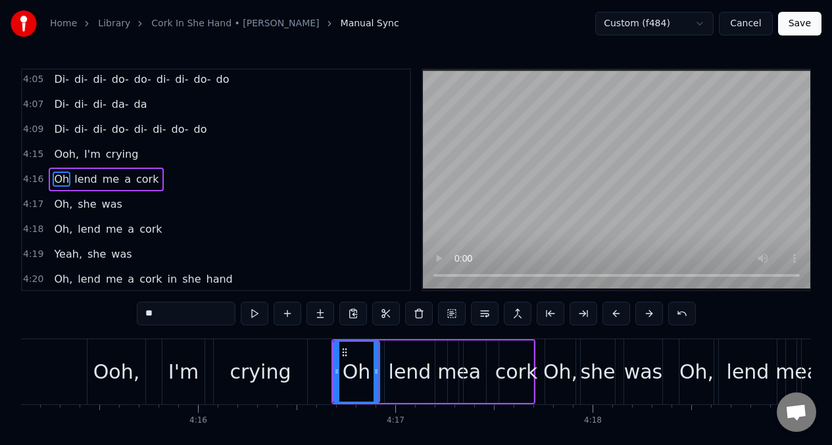
type input "*"
type input "*******"
